Goal: Task Accomplishment & Management: Manage account settings

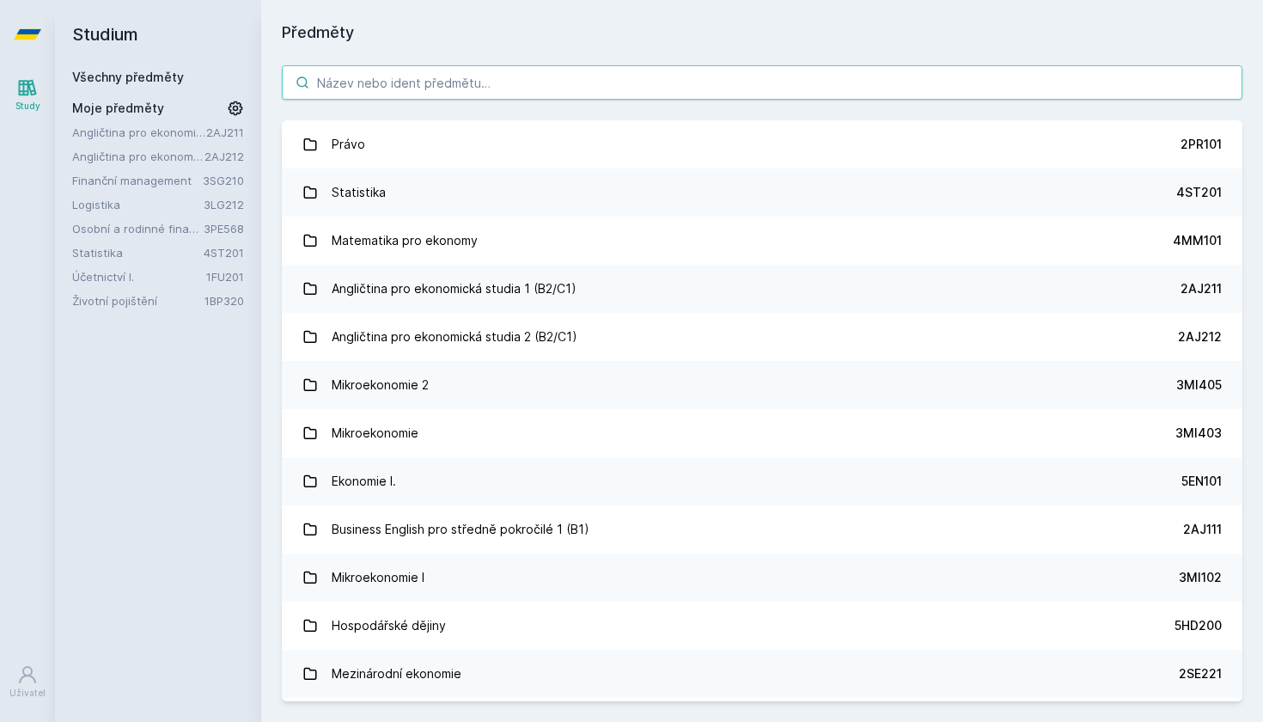
click at [397, 70] on input "search" at bounding box center [762, 82] width 961 height 34
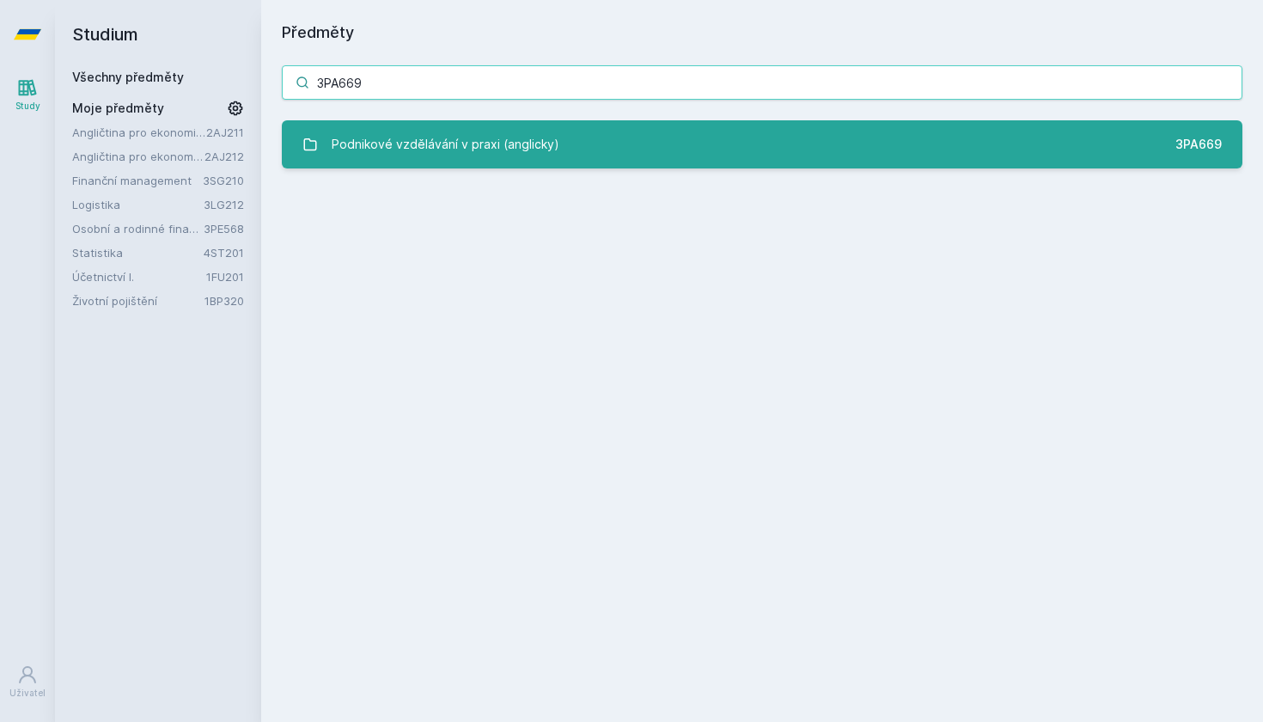
type input "3PA669"
click at [524, 150] on div "Podnikové vzdělávání v praxi (anglicky)" at bounding box center [446, 144] width 228 height 34
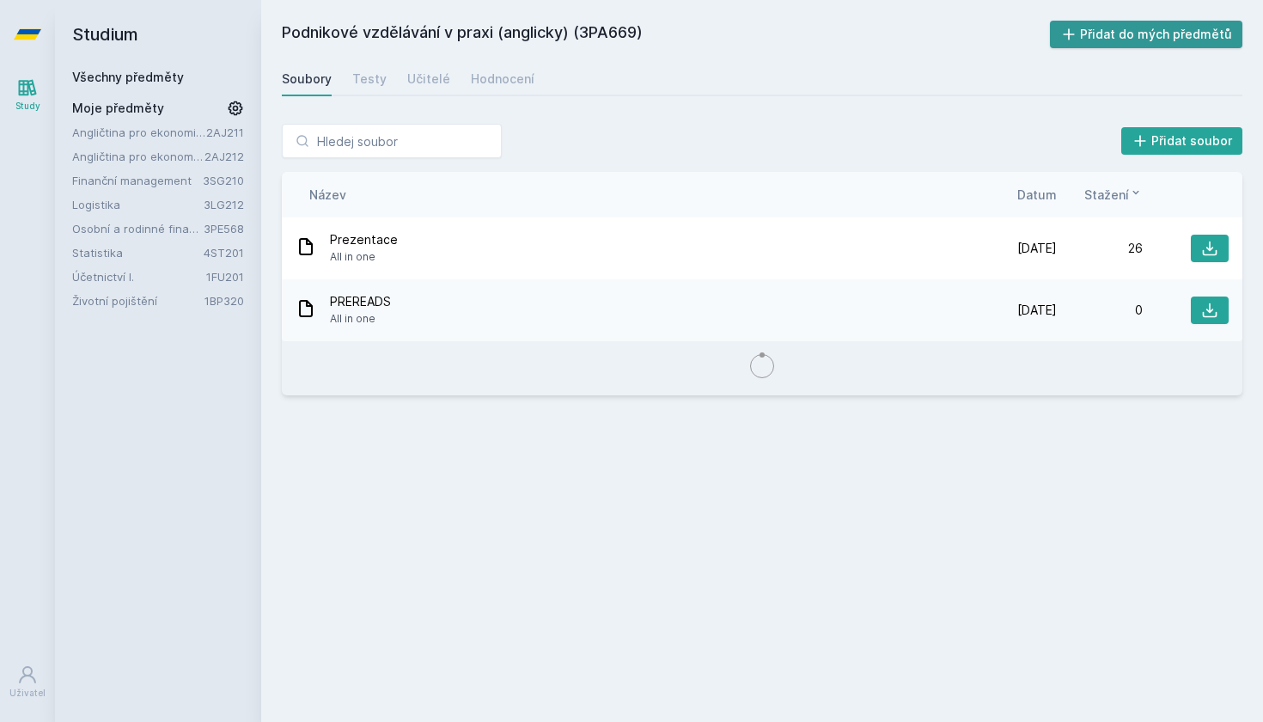
click at [1151, 34] on button "Přidat do mých předmětů" at bounding box center [1146, 35] width 193 height 28
click at [407, 79] on div "Učitelé" at bounding box center [428, 78] width 43 height 17
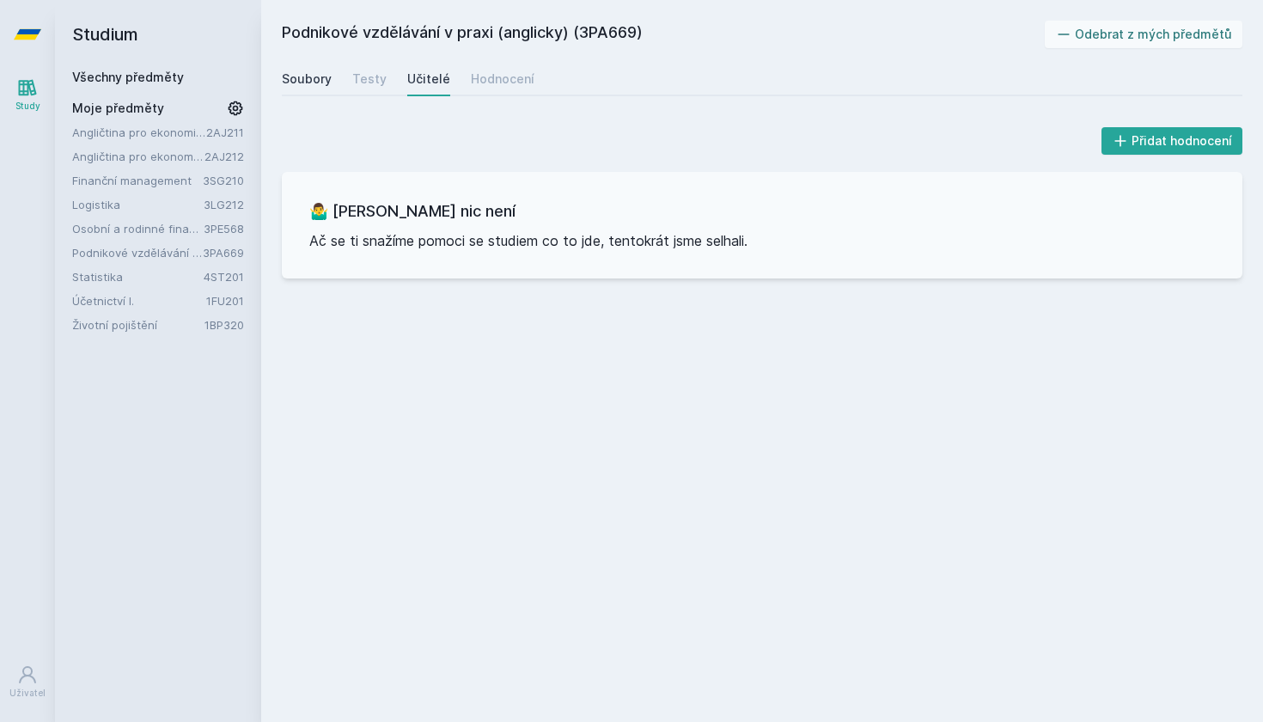
click at [309, 80] on div "Soubory" at bounding box center [307, 78] width 50 height 17
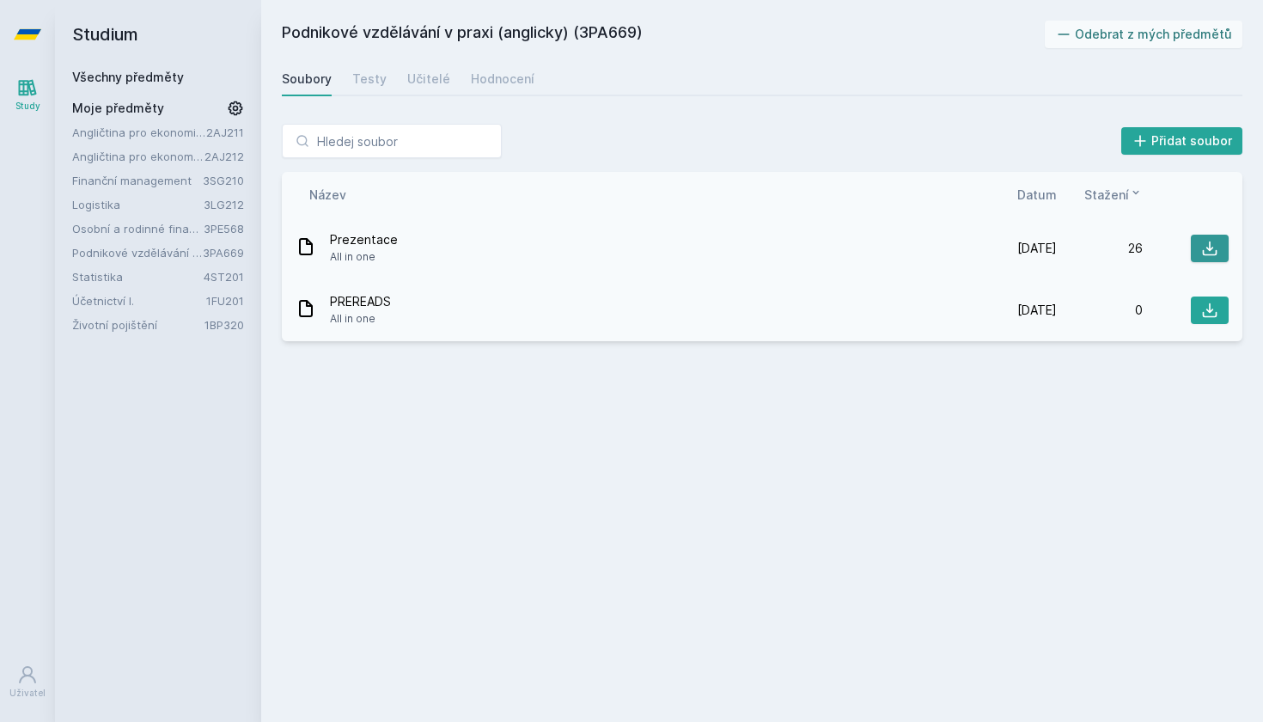
click at [1209, 248] on icon at bounding box center [1209, 248] width 17 height 17
